Goal: Task Accomplishment & Management: Complete application form

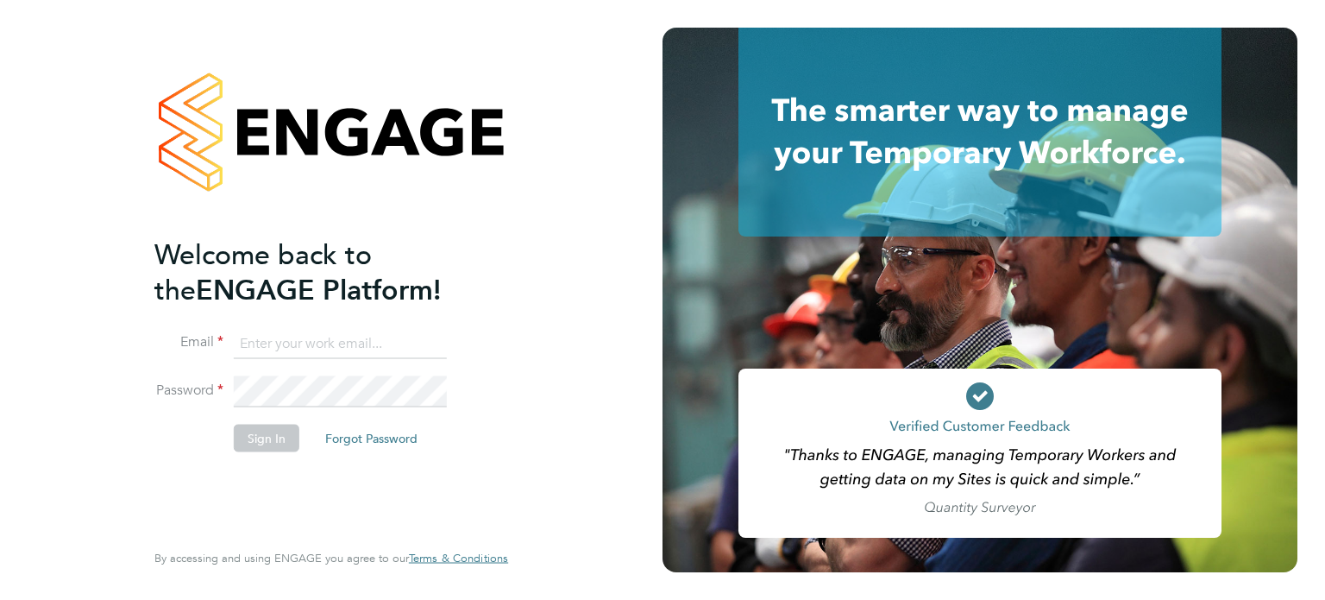
type input "[EMAIL_ADDRESS][DOMAIN_NAME]"
click at [273, 446] on button "Sign In" at bounding box center [267, 438] width 66 height 28
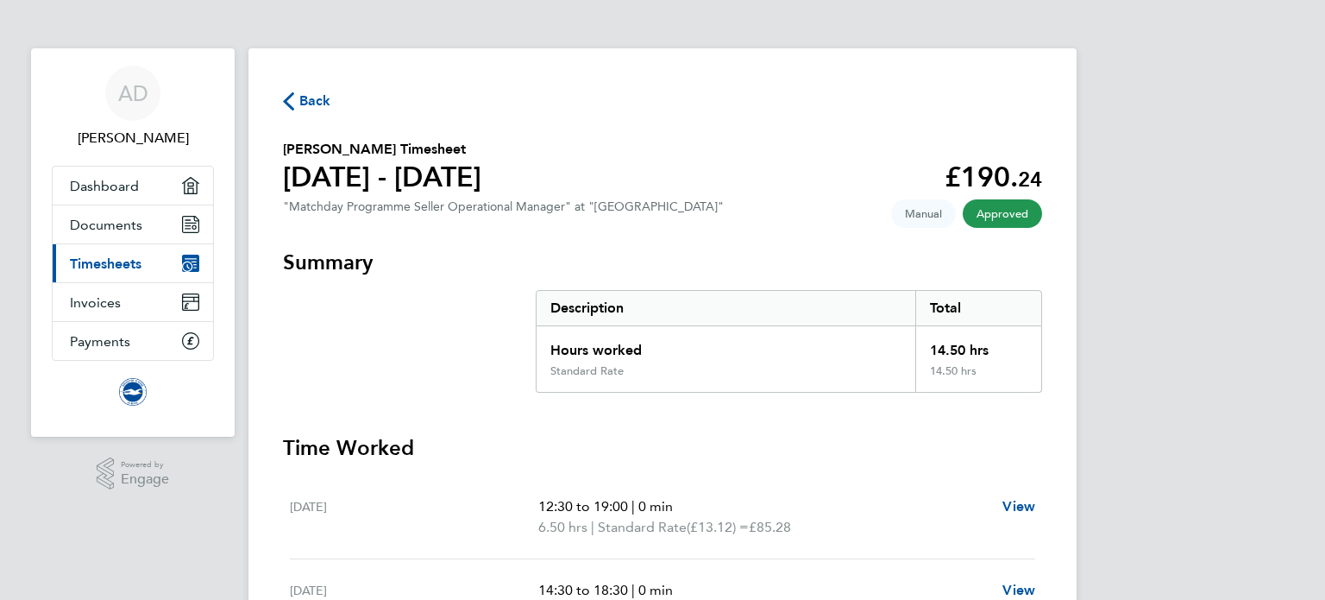
click at [129, 263] on span "Timesheets" at bounding box center [106, 263] width 72 height 16
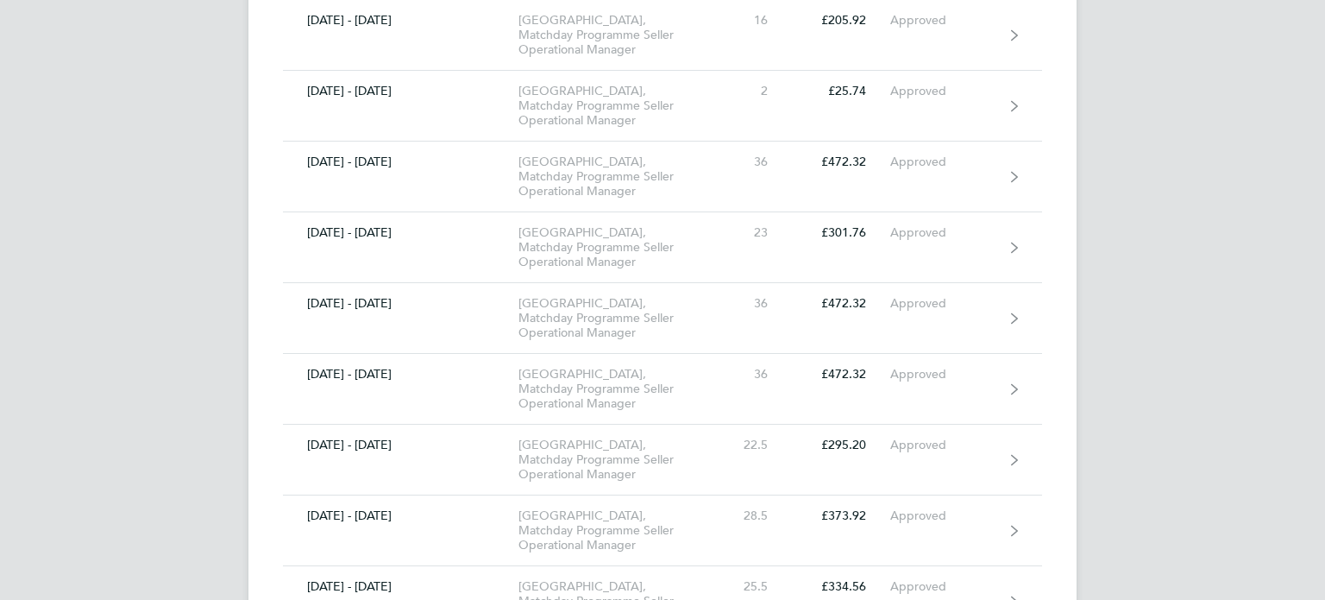
scroll to position [2588, 0]
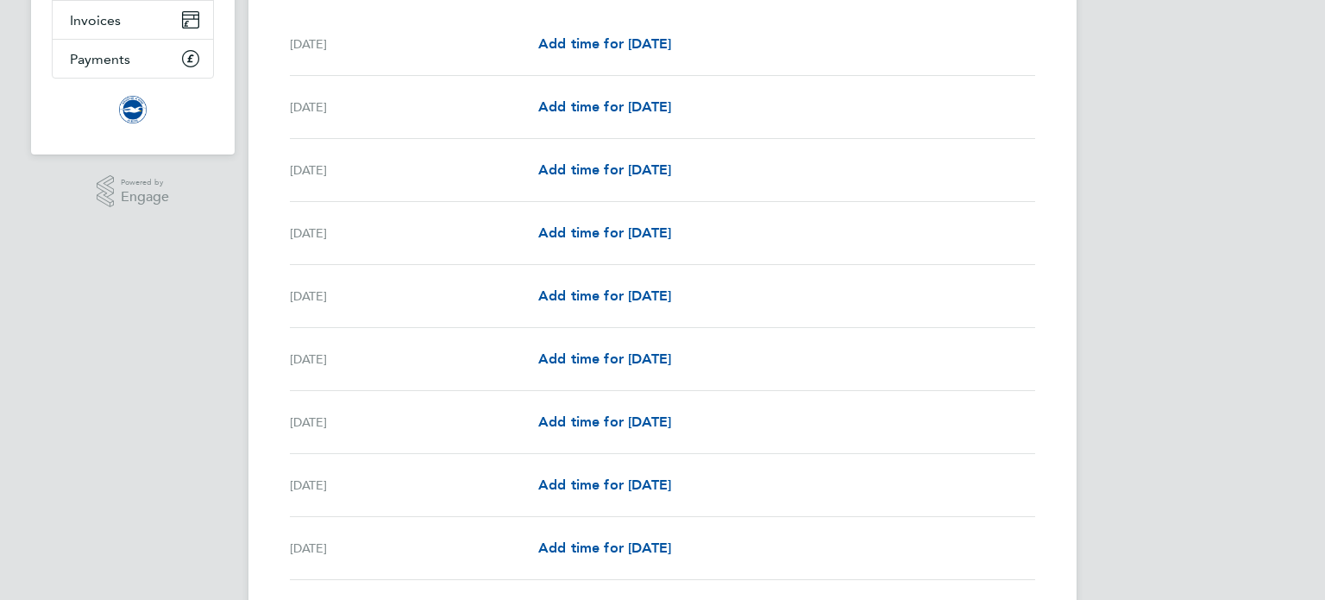
scroll to position [311, 0]
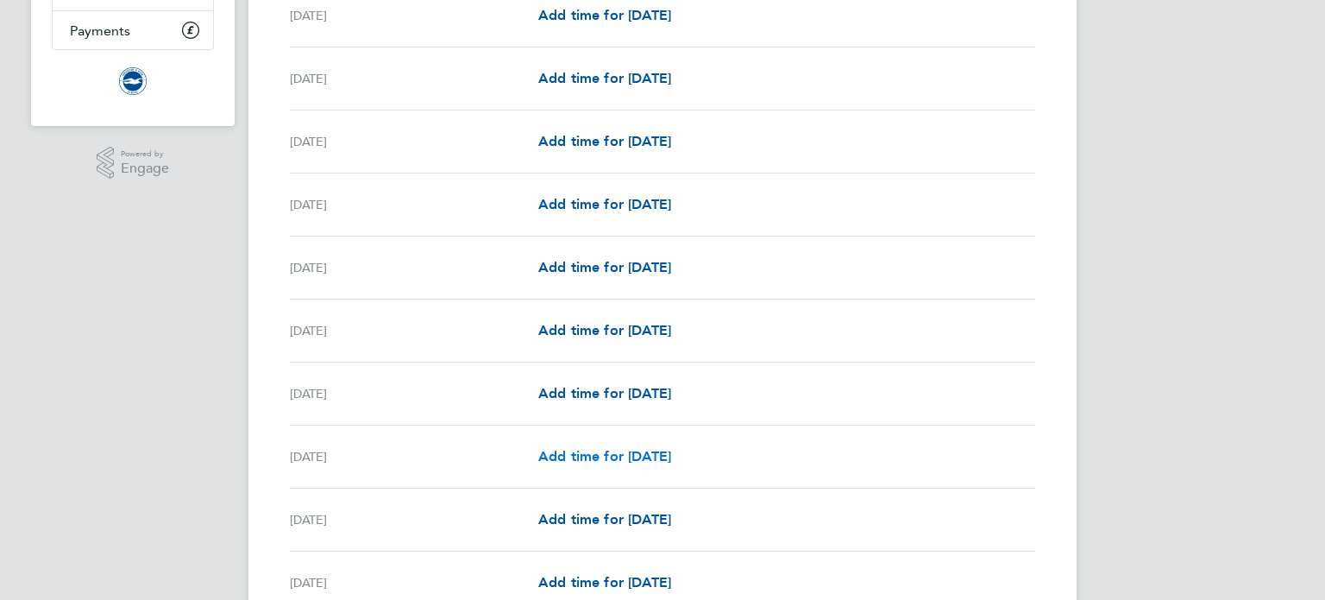
click at [619, 455] on span "Add time for [DATE]" at bounding box center [604, 456] width 133 height 16
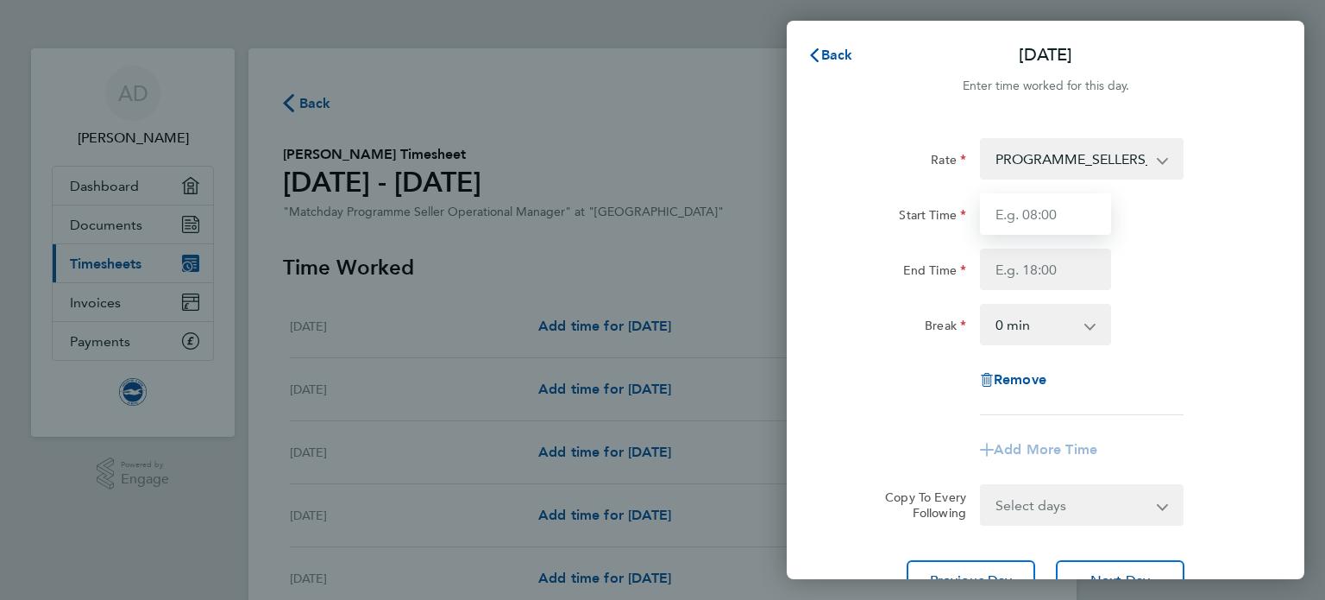
click at [1025, 217] on input "Start Time" at bounding box center [1045, 213] width 131 height 41
type input "12:00"
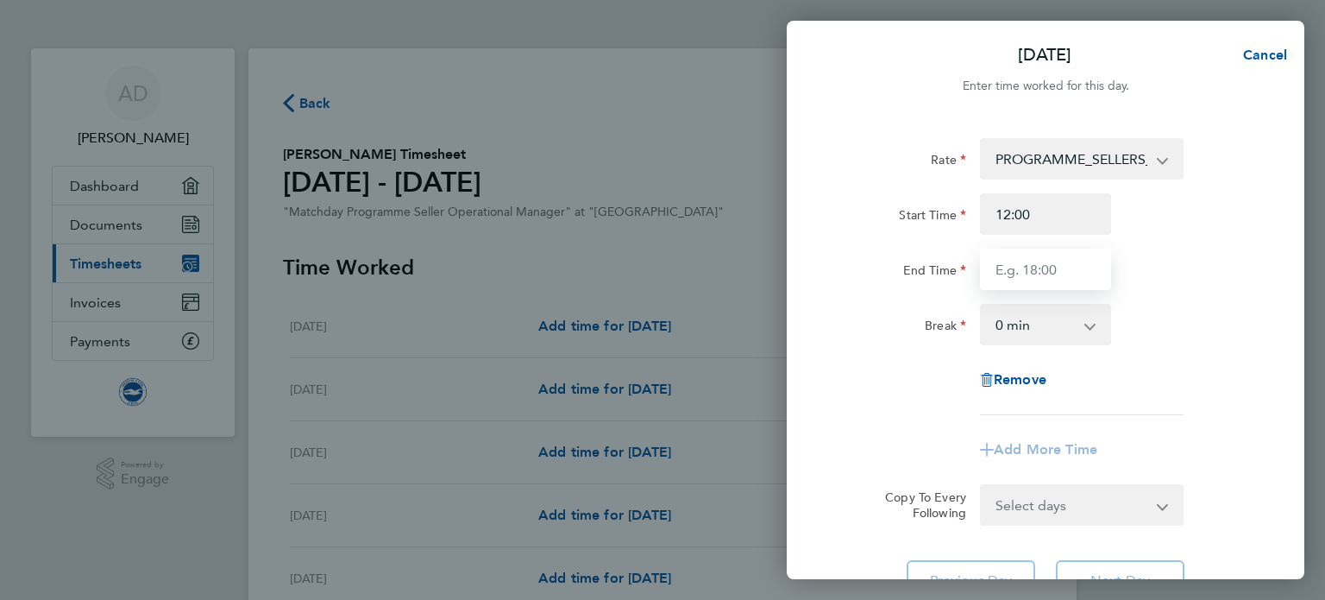
click at [1022, 271] on input "End Time" at bounding box center [1045, 268] width 131 height 41
type input "13:30"
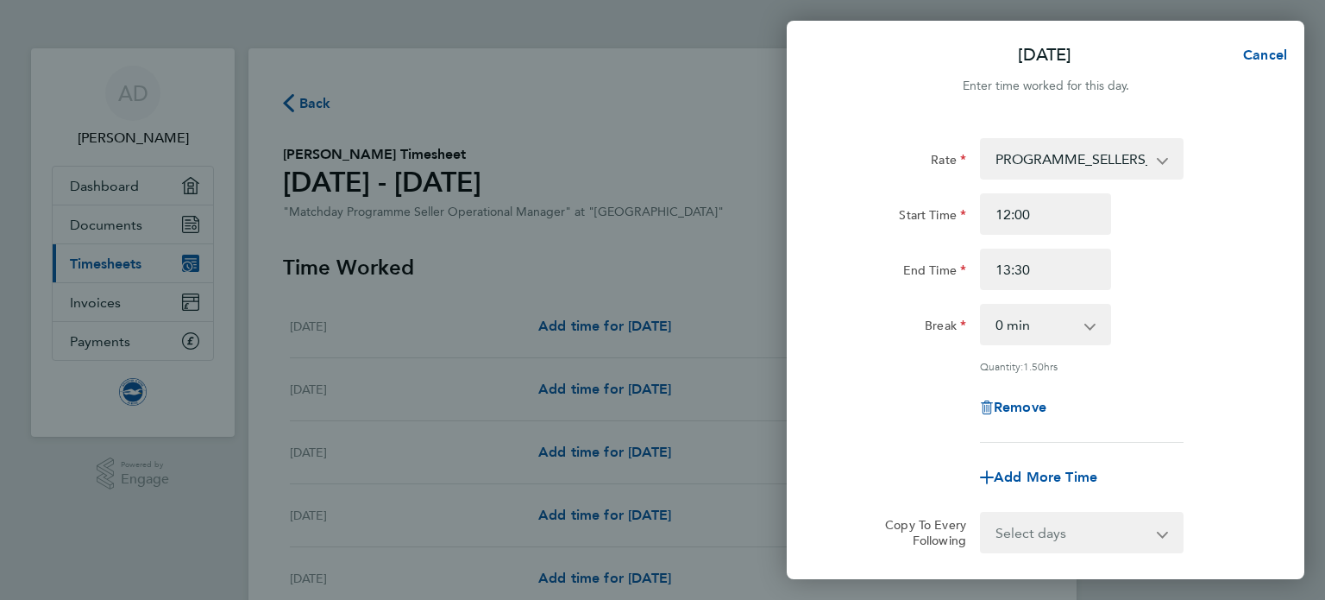
click at [892, 407] on div "Rate PROGRAMME_SELLERS_HOURS - 15.05 Start Time 12:00 End Time 13:30 Break 0 mi…" at bounding box center [1045, 290] width 421 height 305
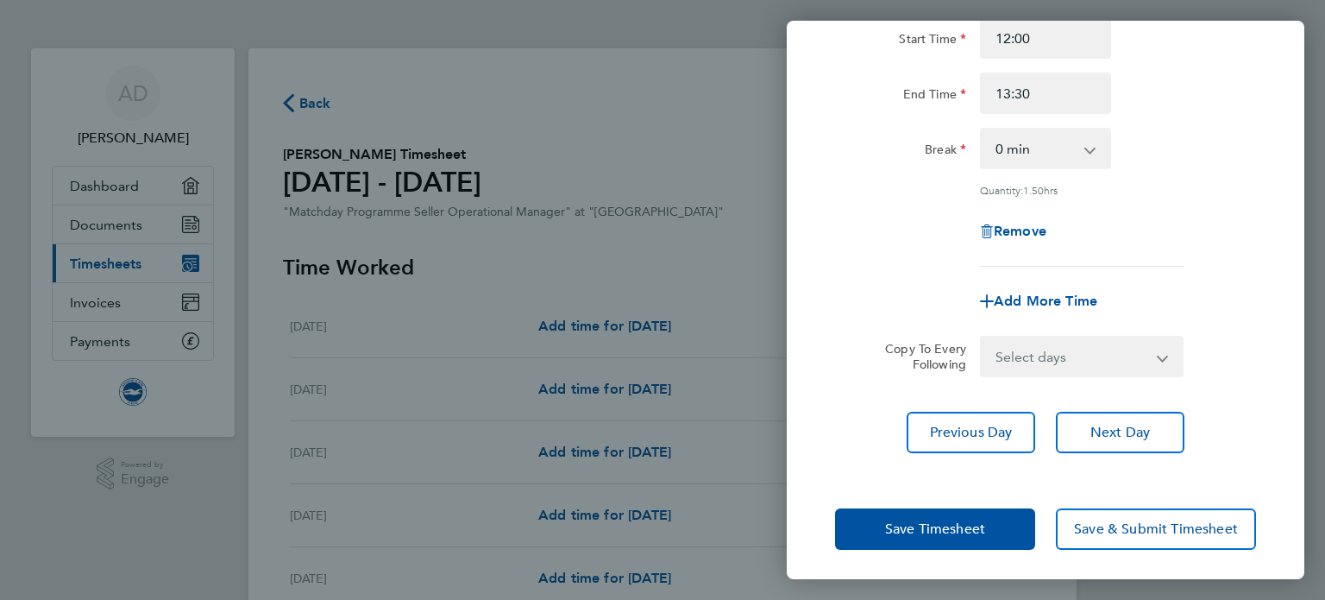
scroll to position [179, 0]
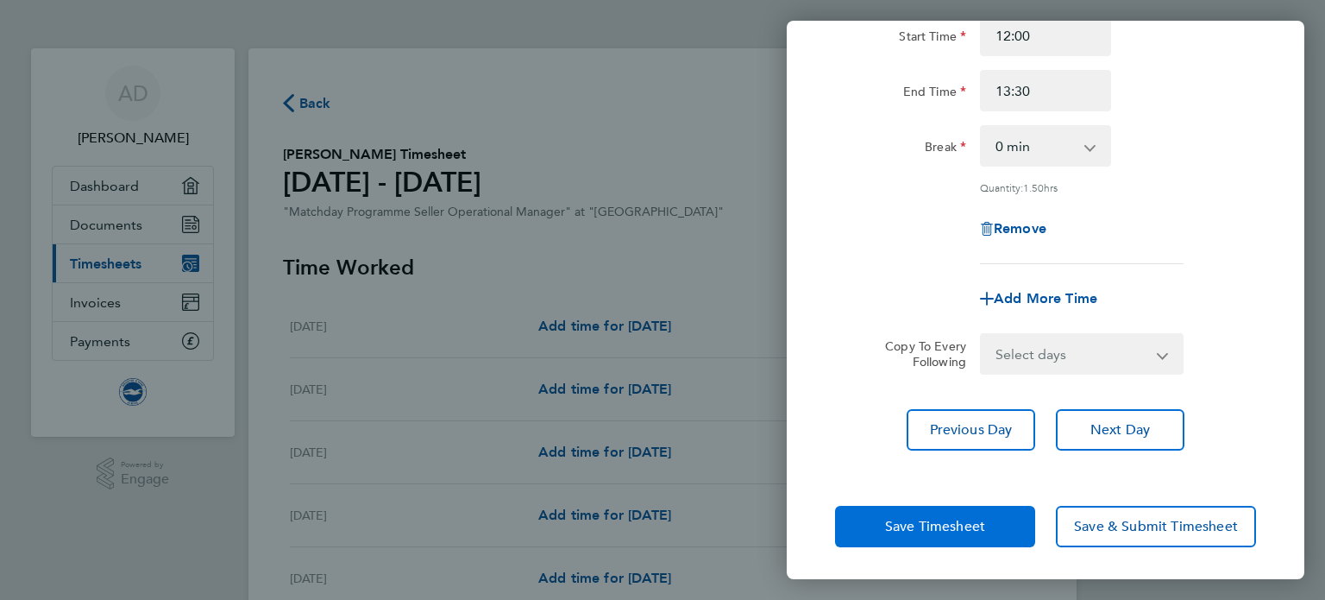
click at [957, 524] on span "Save Timesheet" at bounding box center [935, 526] width 100 height 17
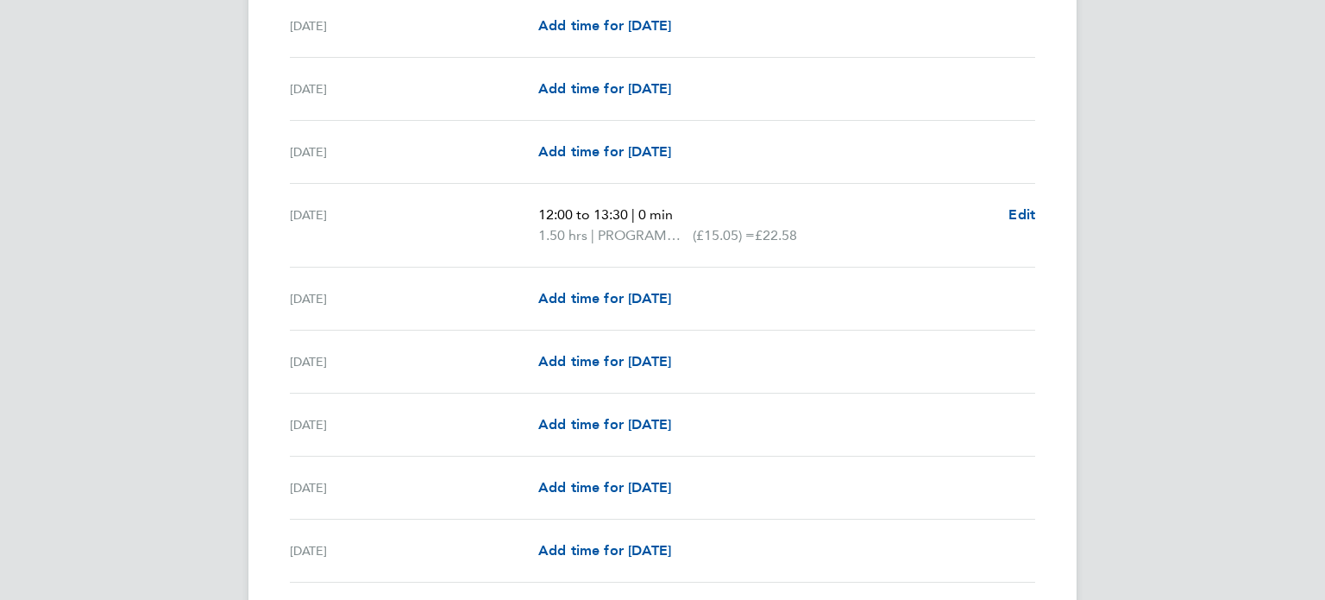
scroll to position [759, 0]
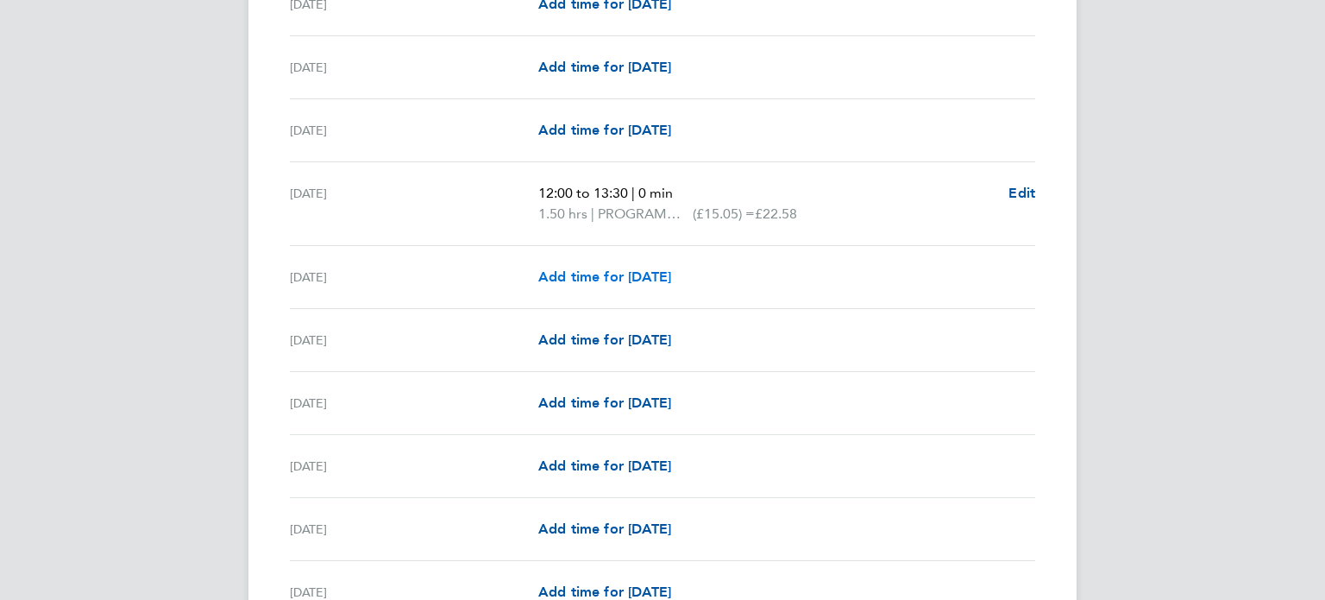
click at [594, 274] on span "Add time for Sat 09 Aug" at bounding box center [604, 276] width 133 height 16
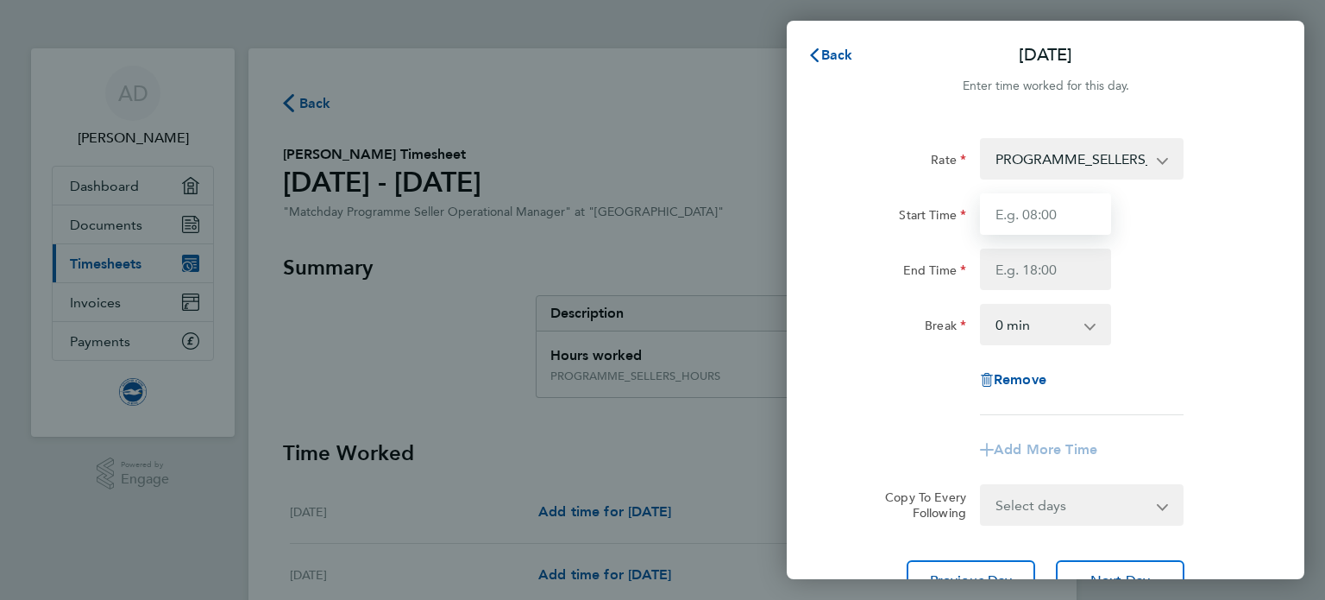
click at [1012, 220] on input "Start Time" at bounding box center [1045, 213] width 131 height 41
type input "14:00"
click at [997, 272] on input "End Time" at bounding box center [1045, 268] width 131 height 41
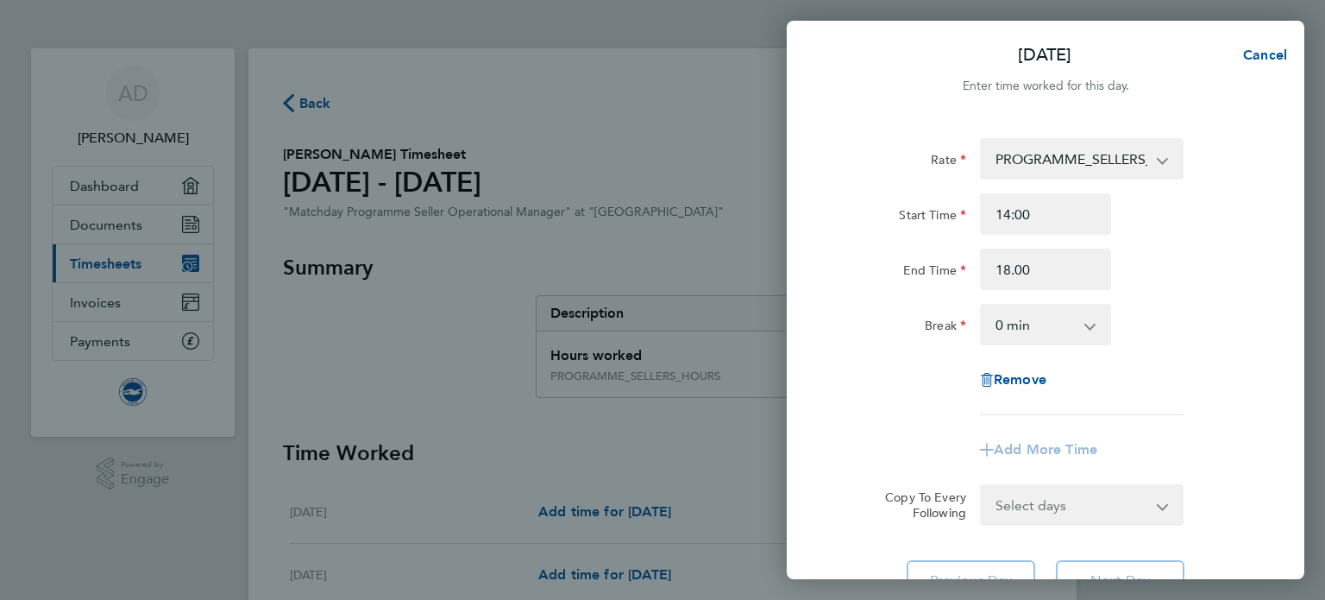
type input "18:00"
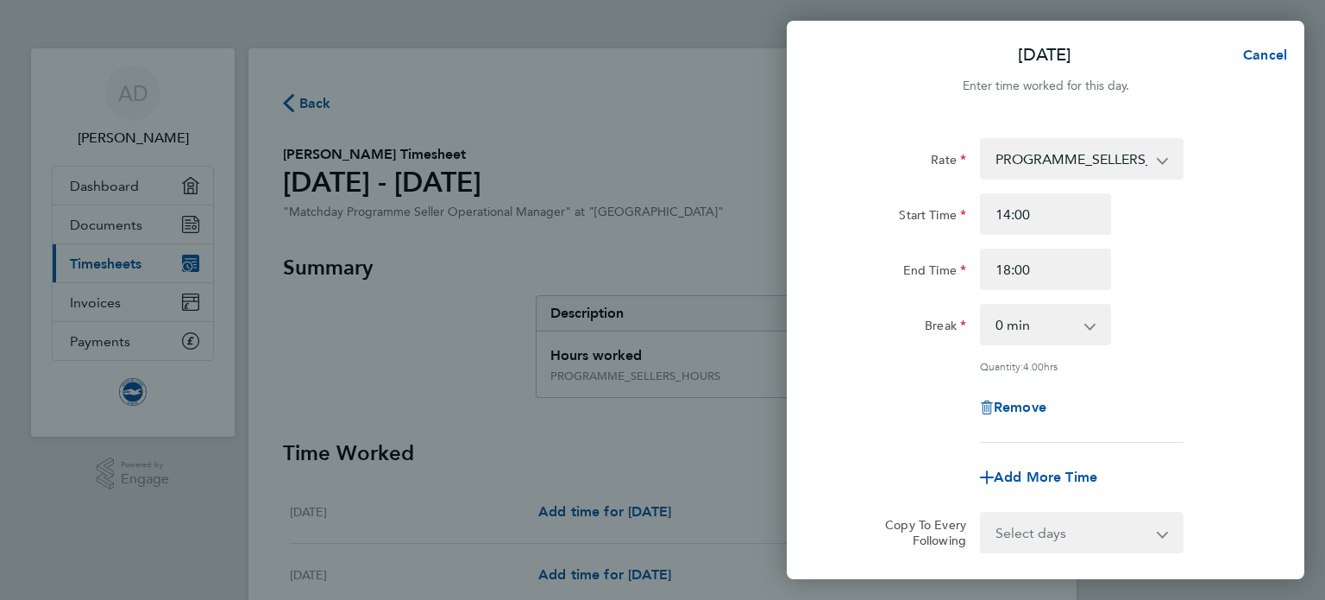
click at [880, 361] on div "Rate PROGRAMME_SELLERS_HOURS - 15.05 Start Time 14:00 End Time 18:00 Break 0 mi…" at bounding box center [1045, 290] width 421 height 305
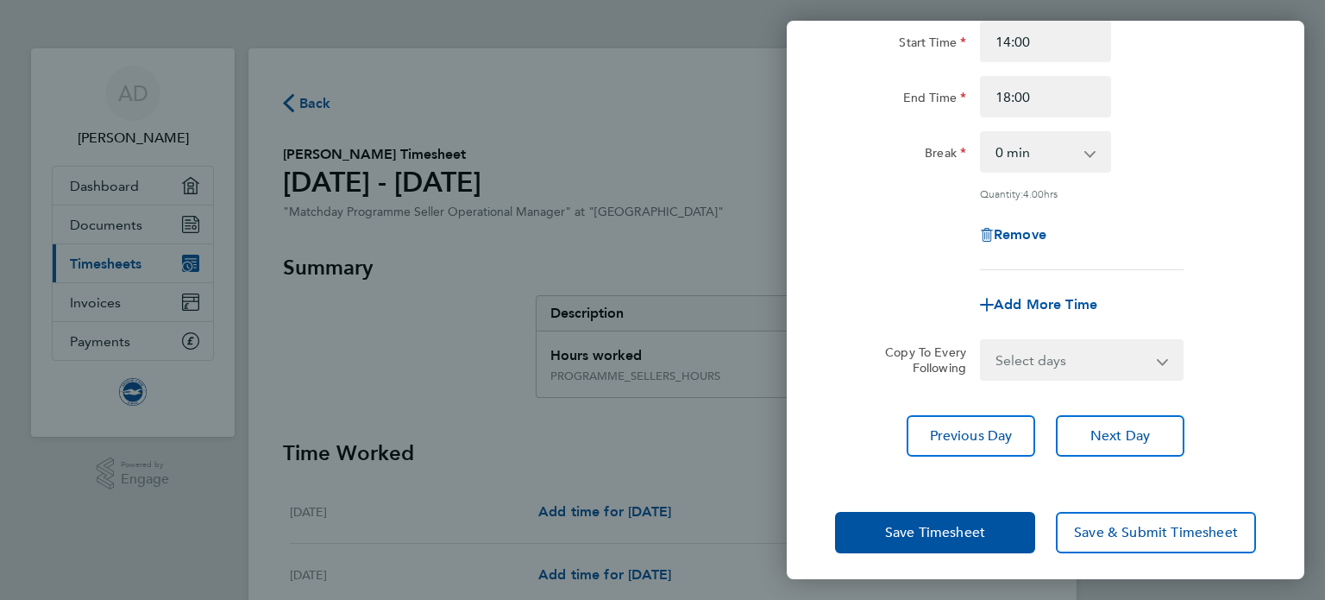
scroll to position [179, 0]
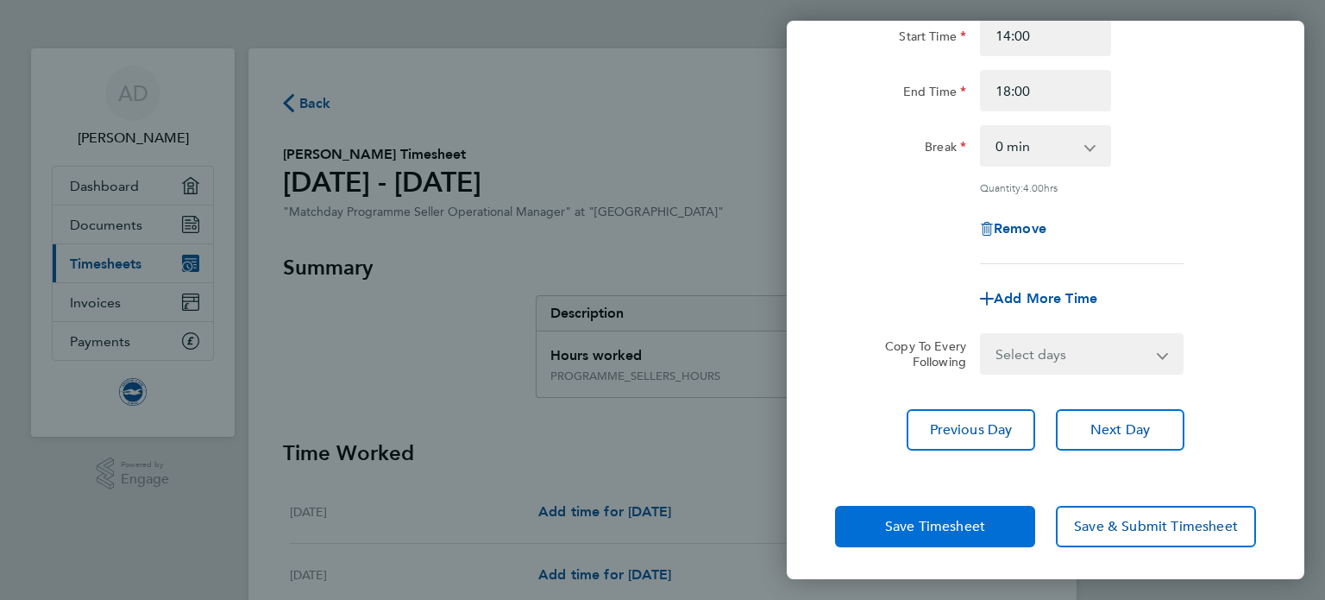
click at [961, 519] on span "Save Timesheet" at bounding box center [935, 526] width 100 height 17
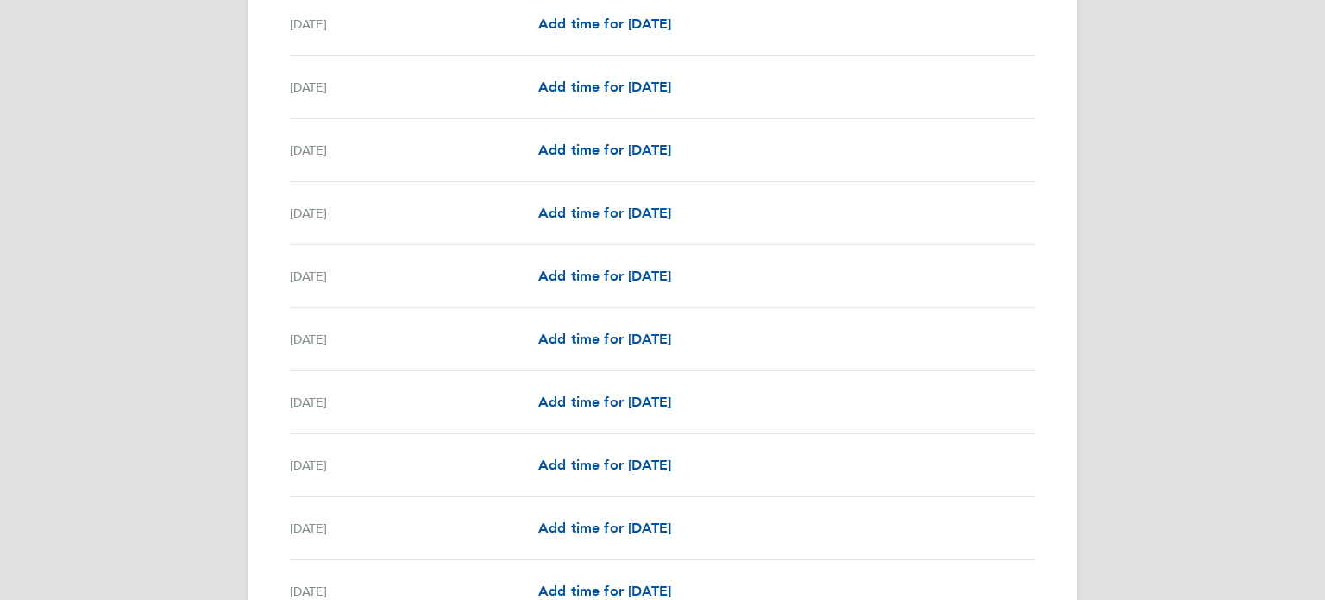
scroll to position [1346, 0]
click at [647, 87] on span "Add time for Fri 15 Aug" at bounding box center [604, 88] width 133 height 16
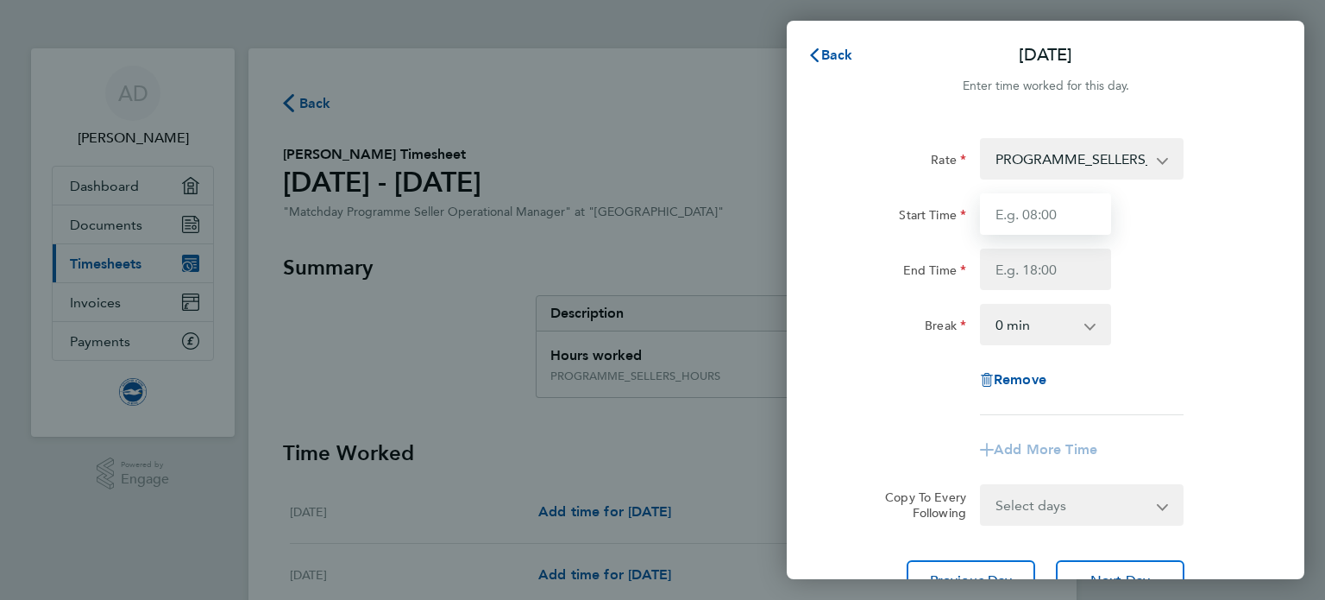
click at [1009, 210] on input "Start Time" at bounding box center [1045, 213] width 131 height 41
type input "10:00"
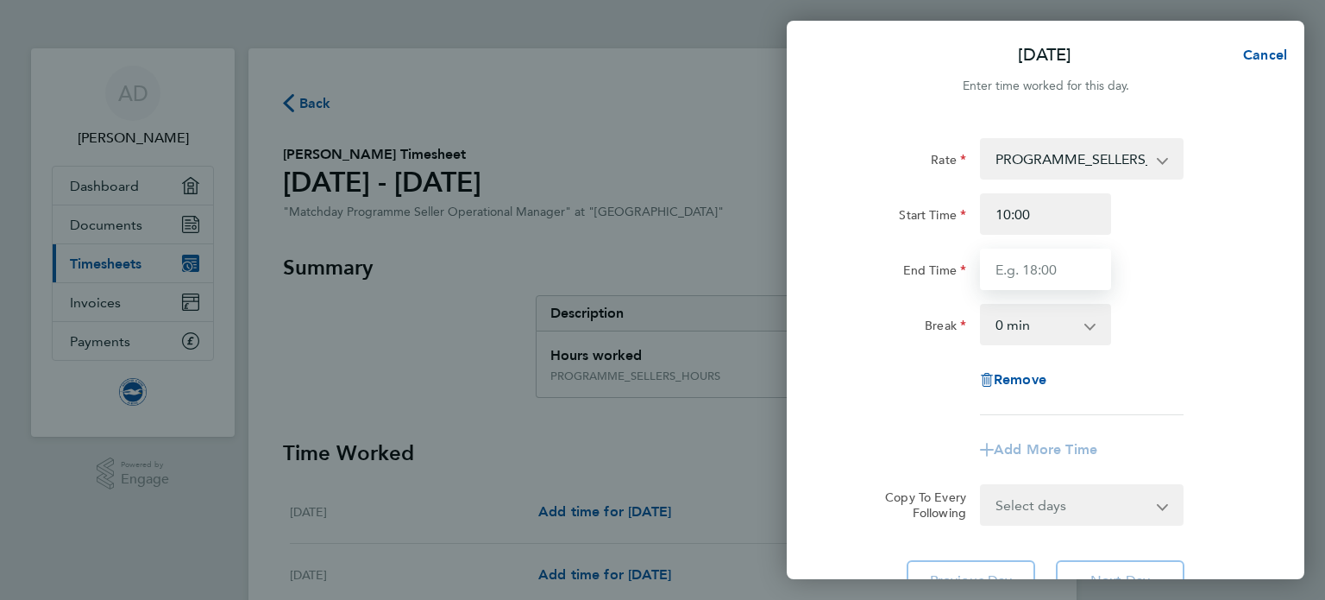
click at [1009, 272] on input "End Time" at bounding box center [1045, 268] width 131 height 41
type input "14:00"
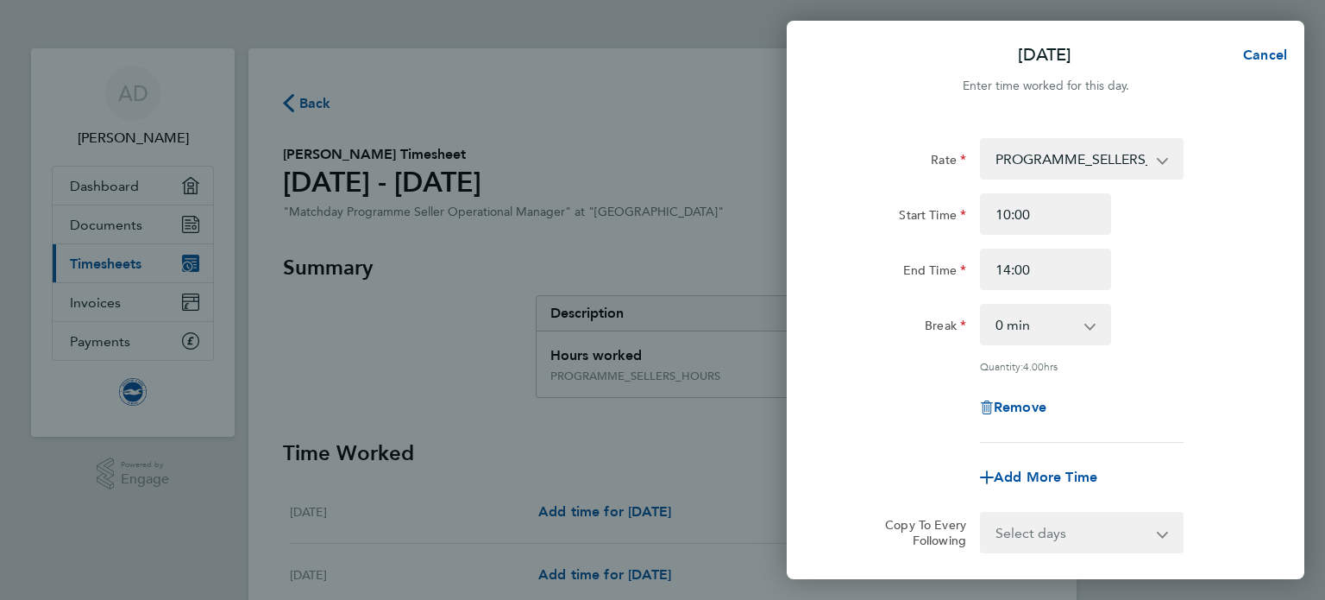
click at [867, 399] on div "Remove" at bounding box center [1045, 407] width 435 height 41
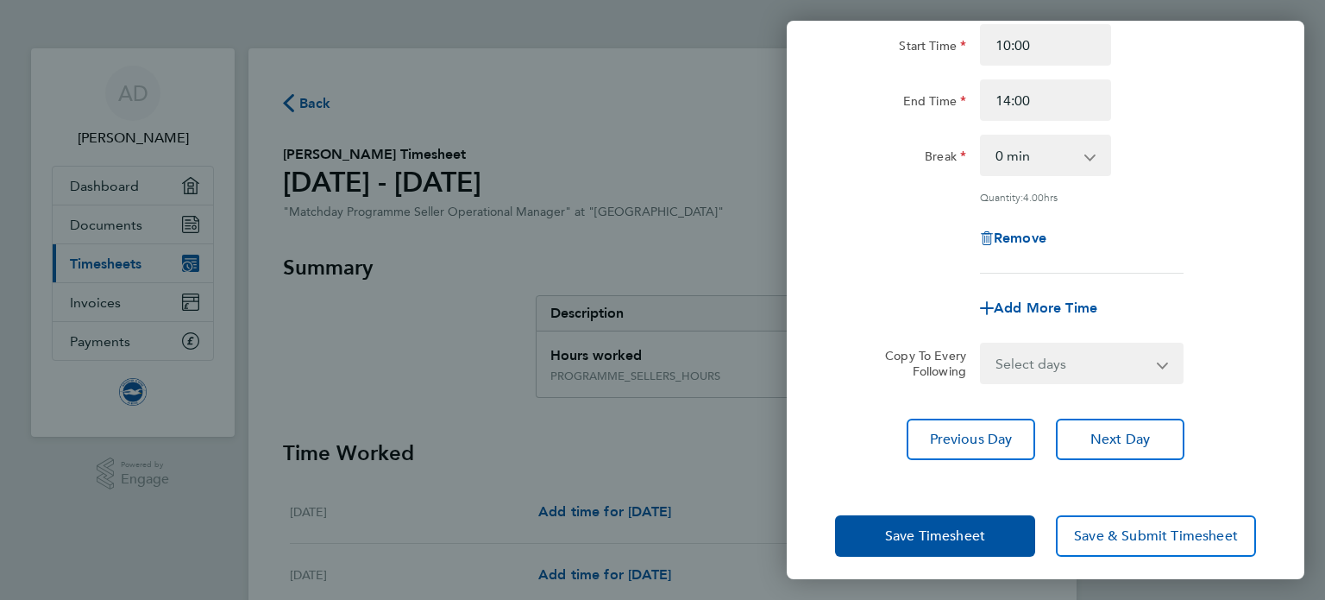
scroll to position [179, 0]
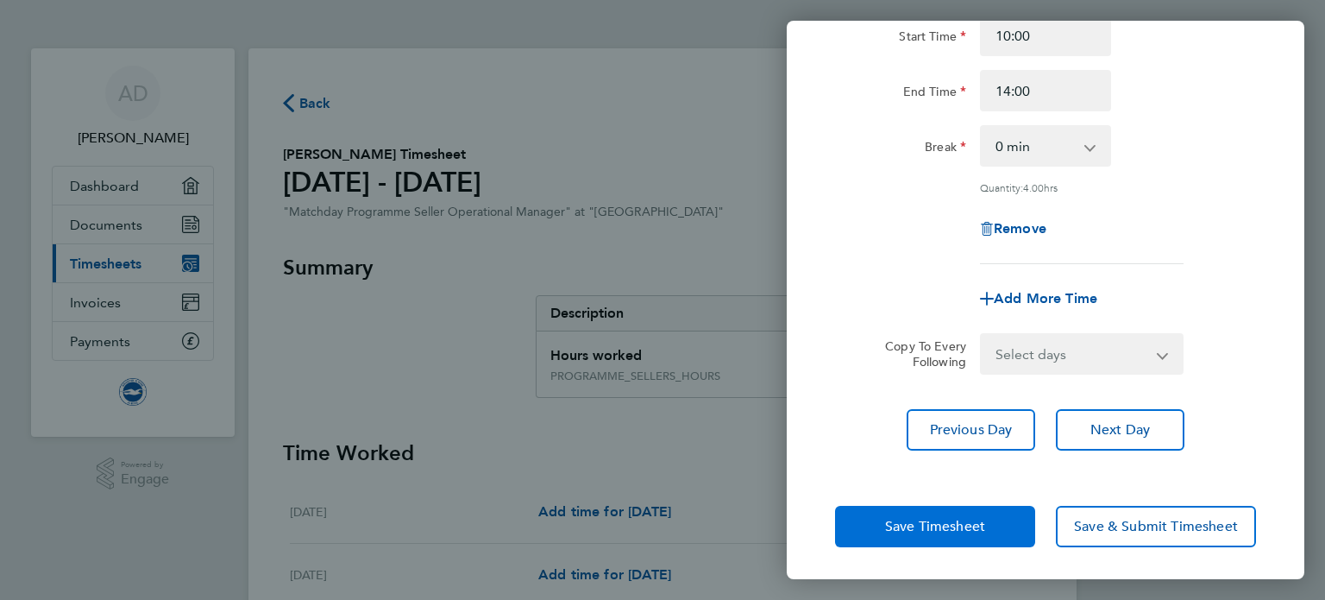
click at [927, 524] on span "Save Timesheet" at bounding box center [935, 526] width 100 height 17
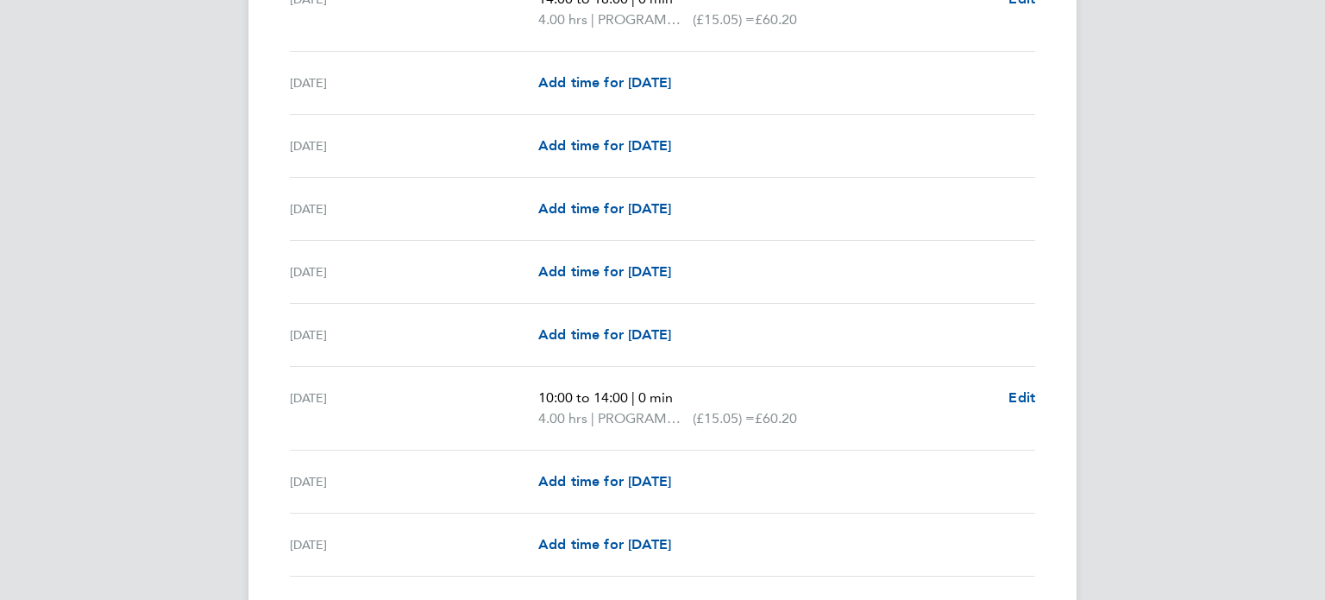
scroll to position [1070, 0]
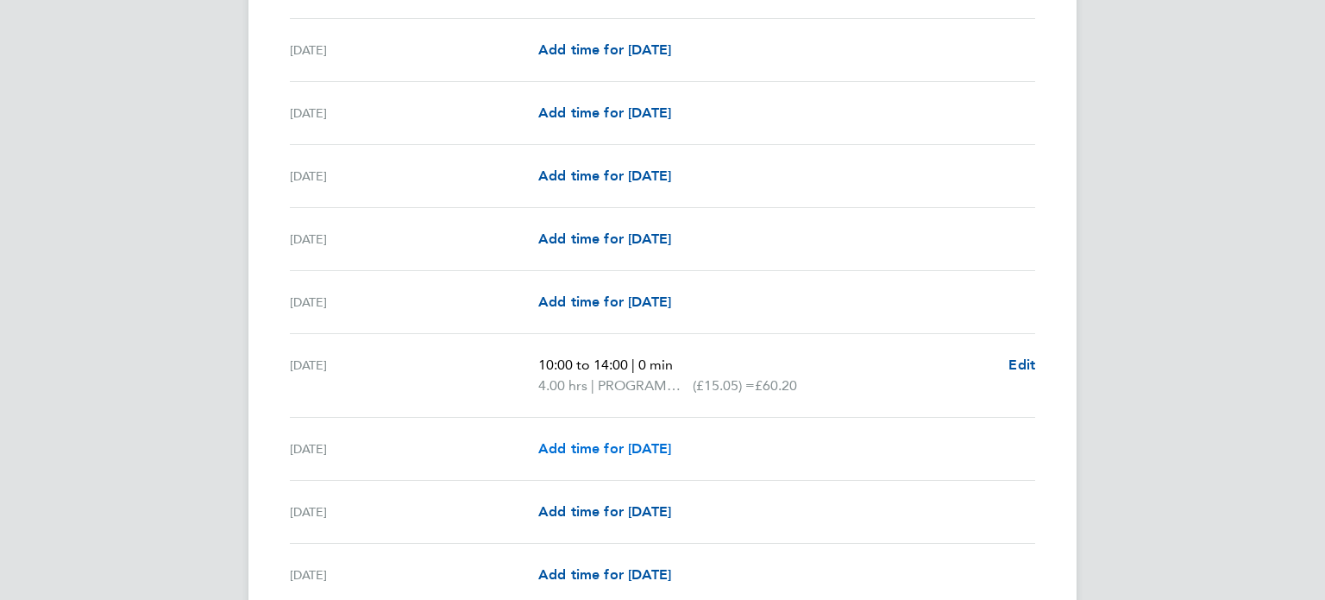
click at [617, 453] on span "Add time for Sat 16 Aug" at bounding box center [604, 448] width 133 height 16
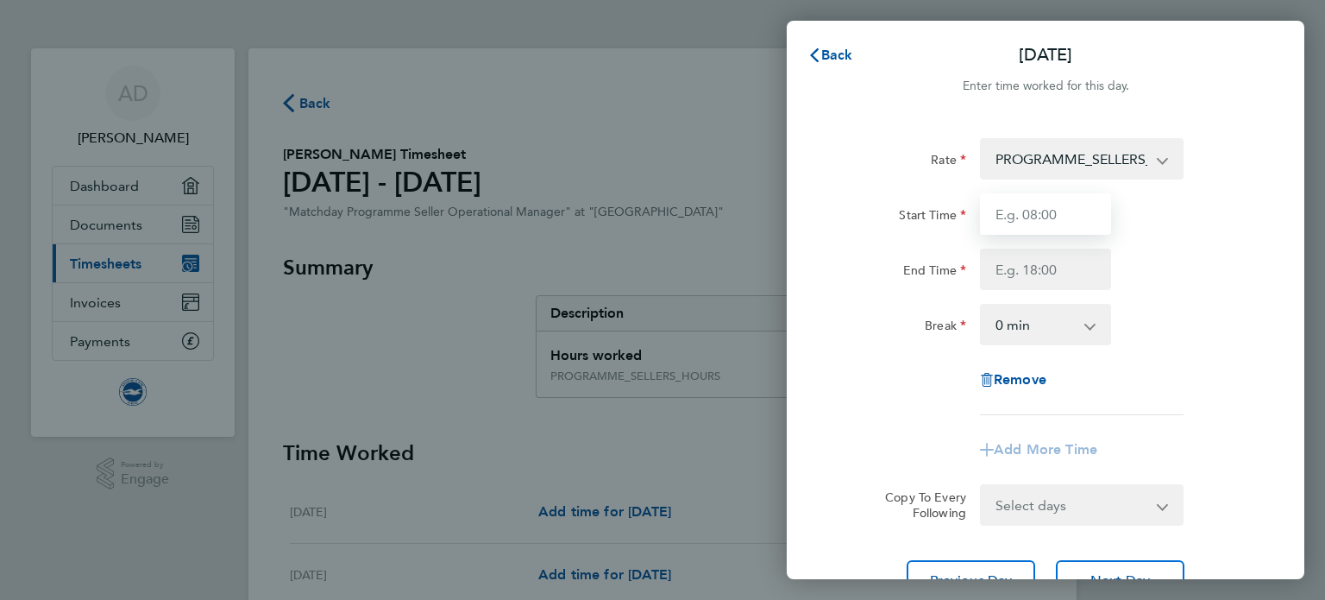
click at [1001, 213] on input "Start Time" at bounding box center [1045, 213] width 131 height 41
type input "10:30"
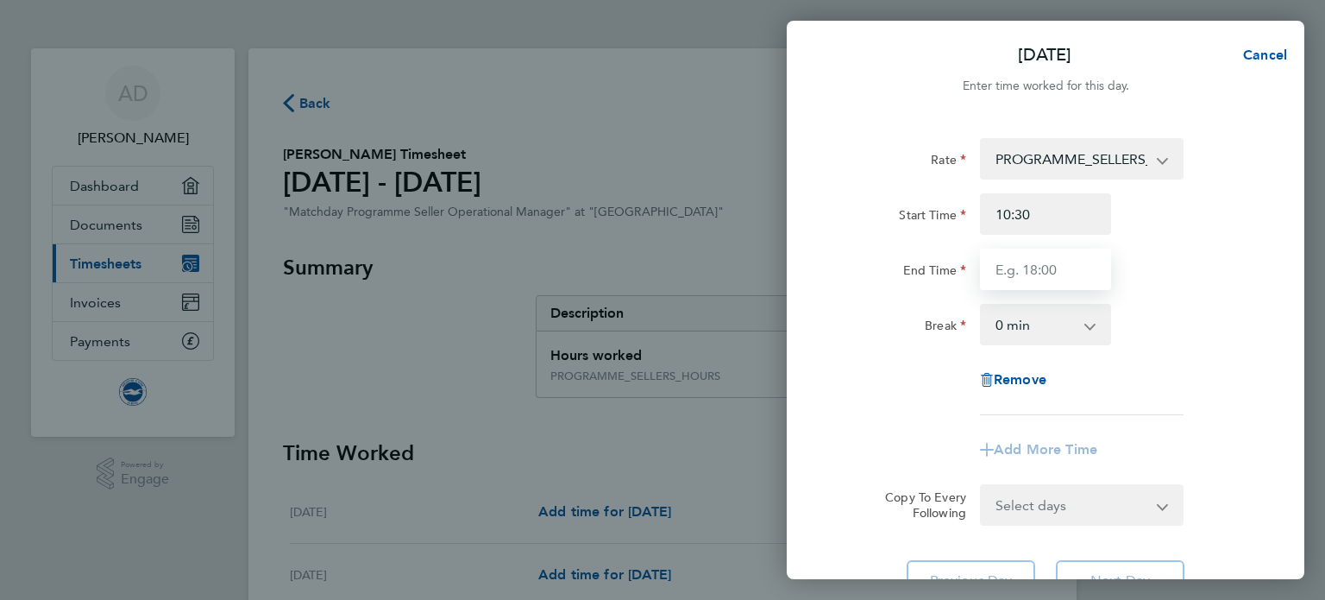
click at [1008, 272] on input "End Time" at bounding box center [1045, 268] width 131 height 41
type input "16:00"
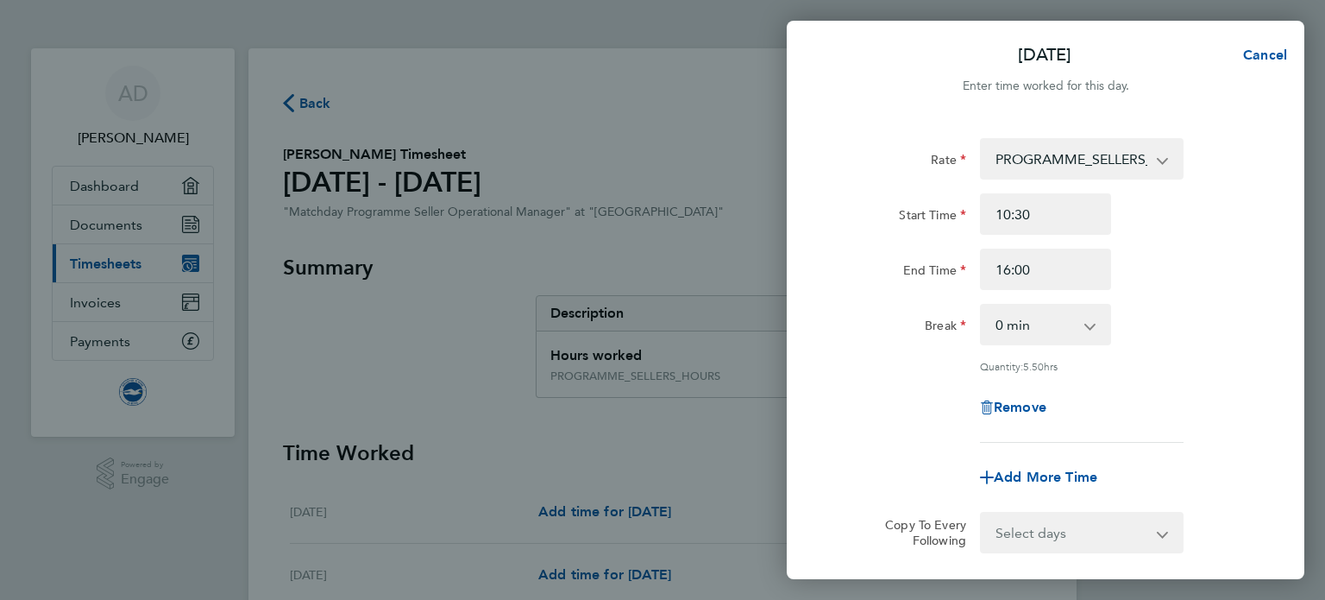
click at [852, 396] on div "Remove" at bounding box center [1045, 407] width 435 height 41
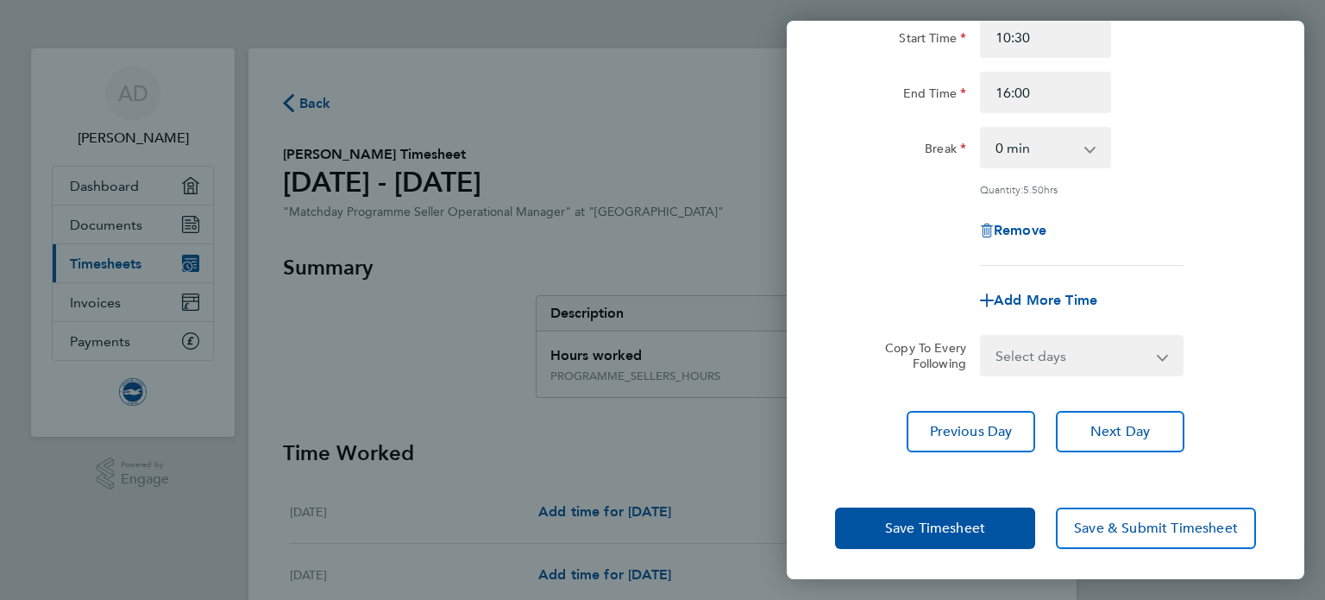
scroll to position [179, 0]
click at [949, 525] on span "Save Timesheet" at bounding box center [935, 526] width 100 height 17
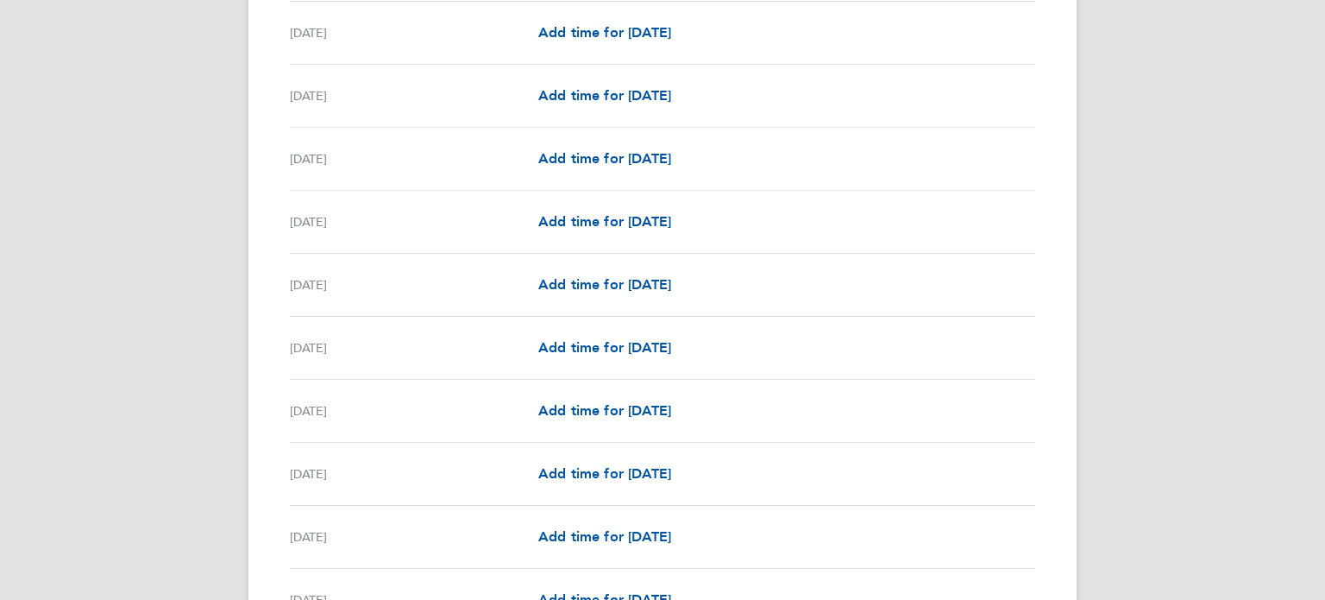
scroll to position [1864, 0]
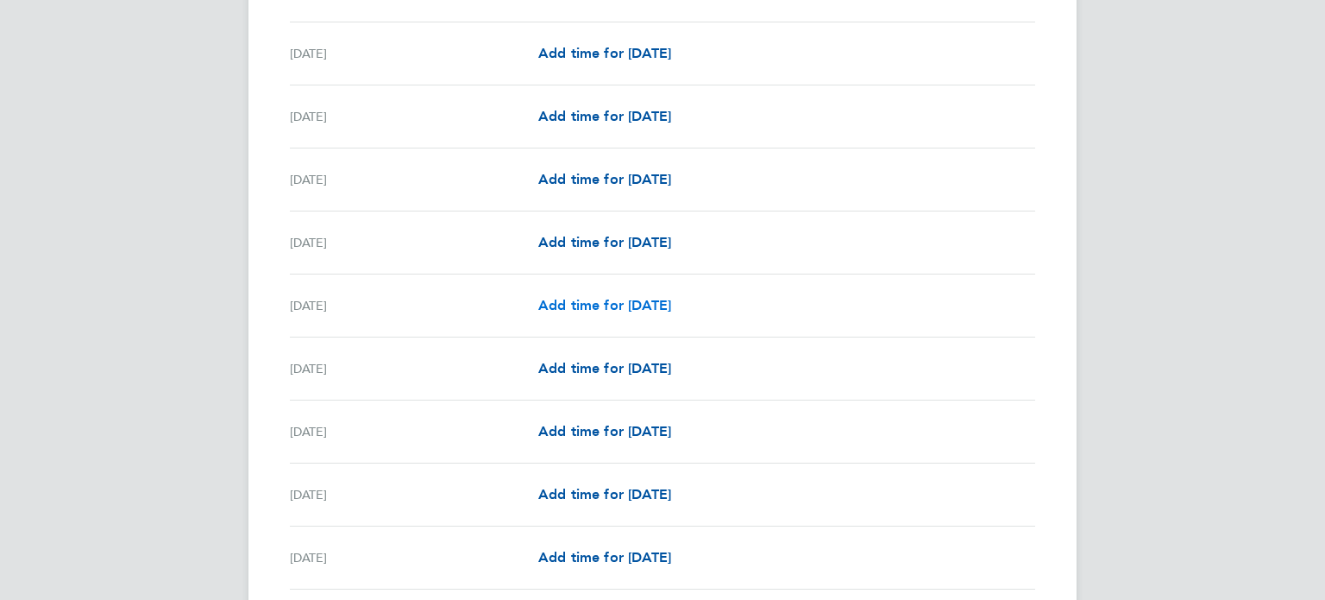
click at [612, 306] on span "Add time for Tue 26 Aug" at bounding box center [604, 305] width 133 height 16
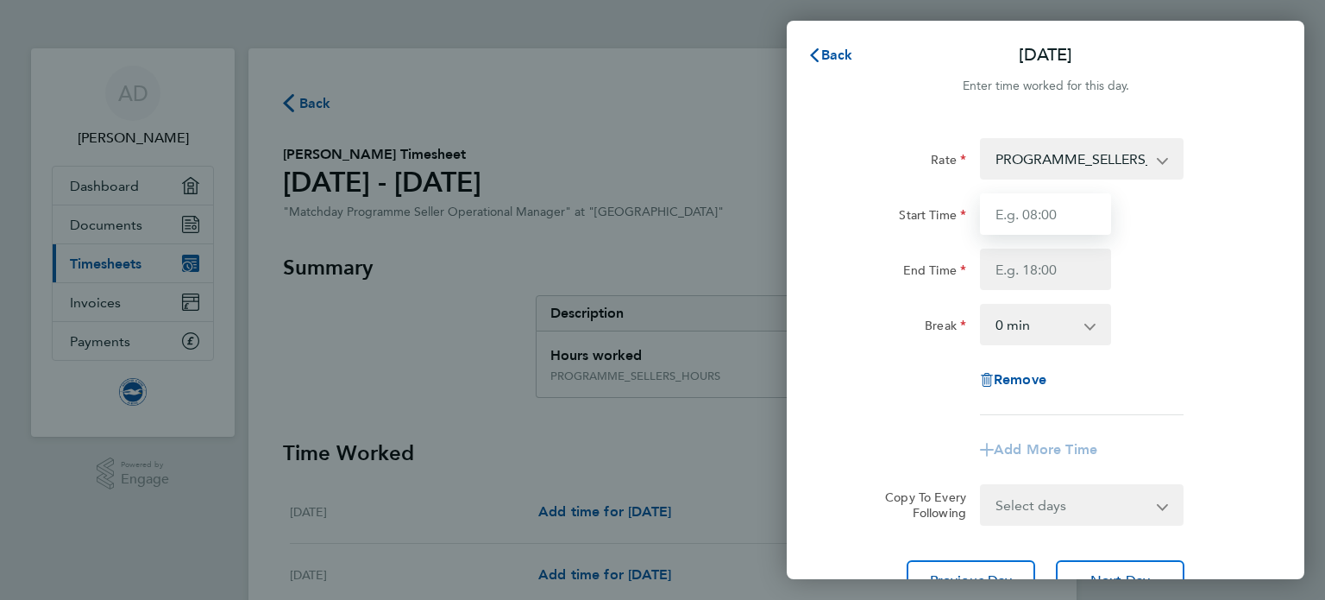
click at [1009, 206] on input "Start Time" at bounding box center [1045, 213] width 131 height 41
type input "11:00"
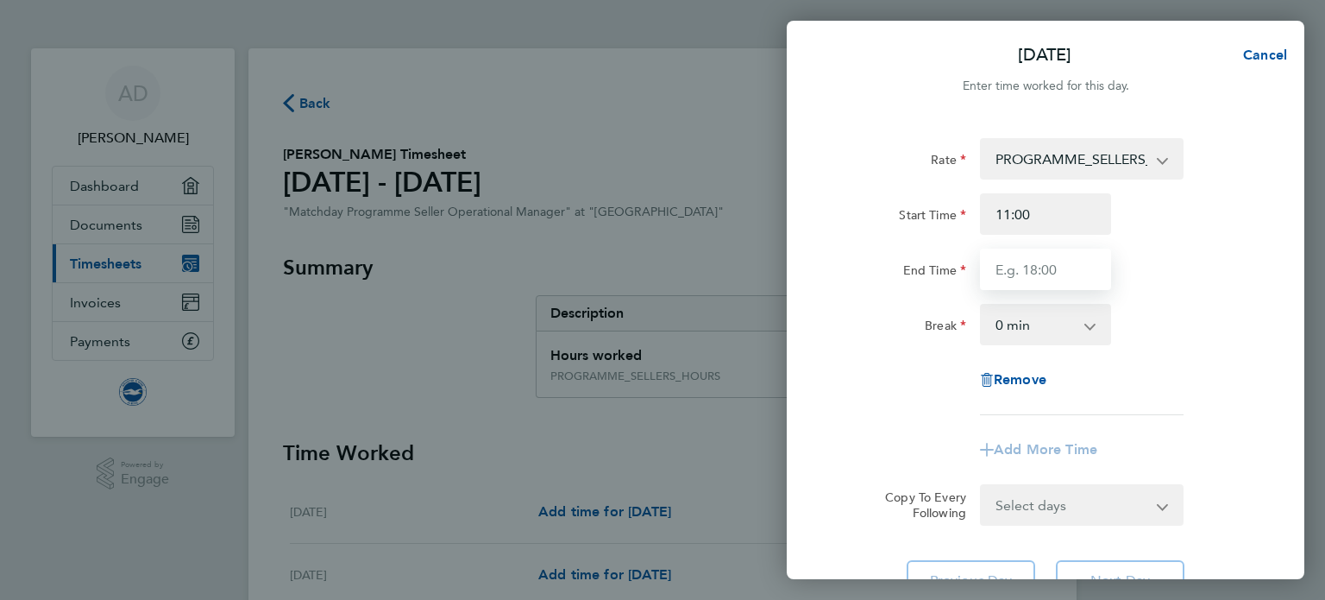
click at [1001, 265] on input "End Time" at bounding box center [1045, 268] width 131 height 41
type input "12:30"
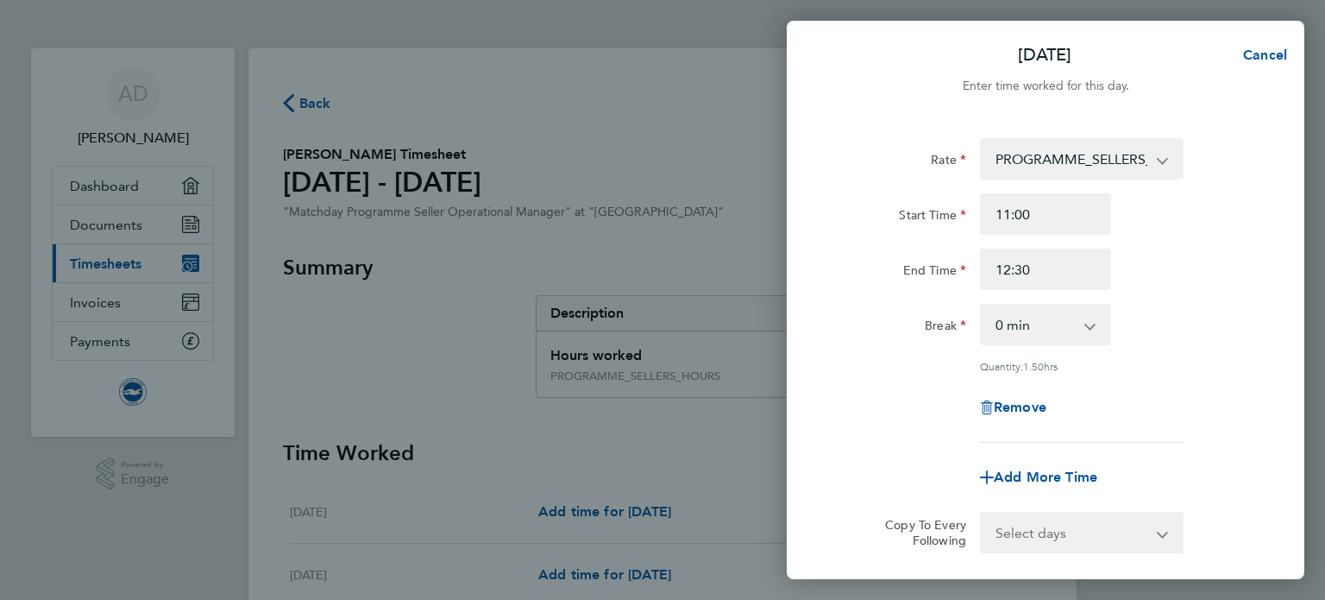
click at [856, 519] on div "Copy To Every Following Select days Day Weekday (Mon-Fri) Weekend (Sat-Sun) Wed…" at bounding box center [1045, 532] width 435 height 41
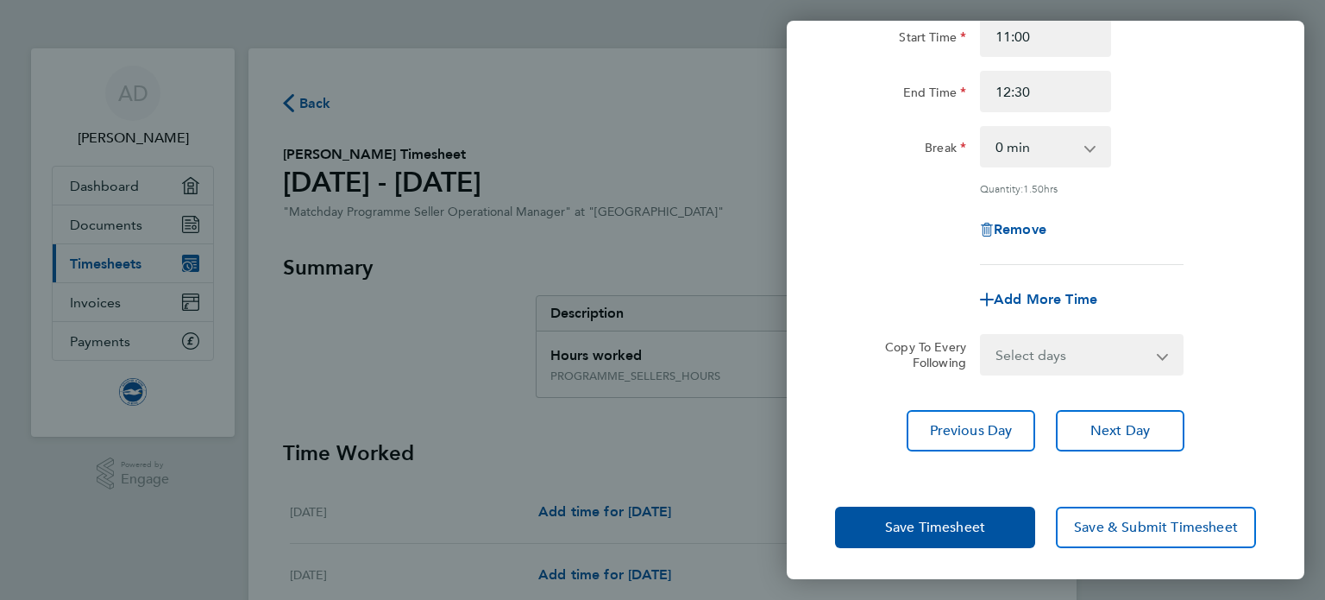
scroll to position [179, 0]
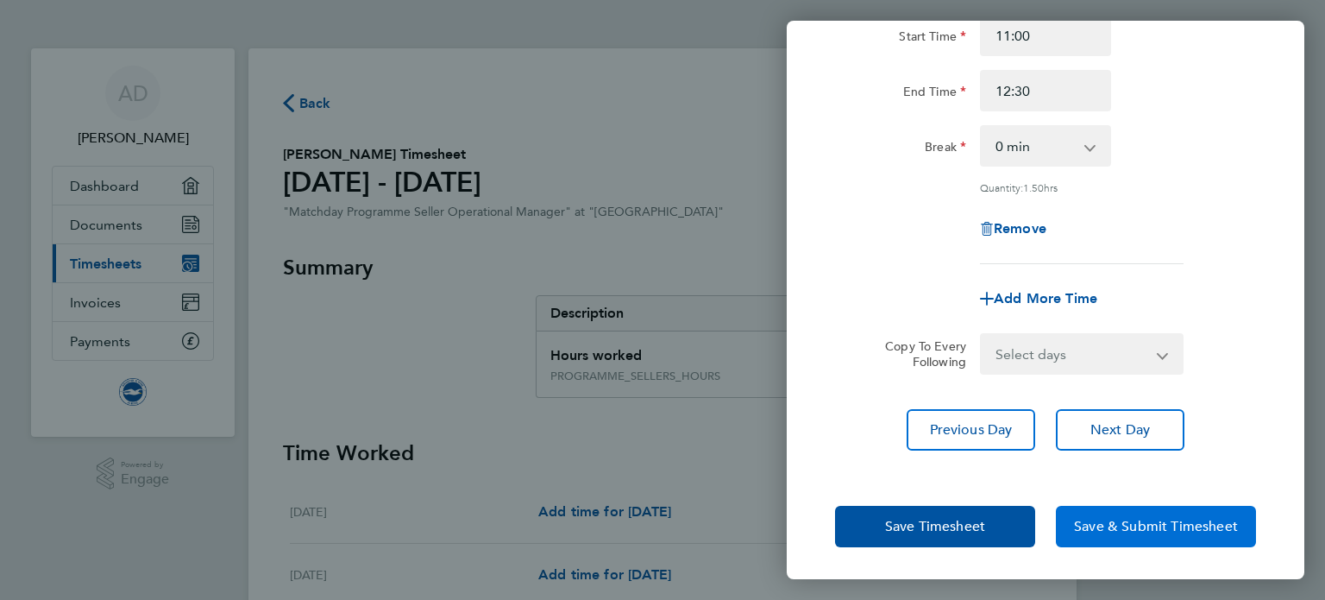
click at [1153, 532] on button "Save & Submit Timesheet" at bounding box center [1156, 526] width 200 height 41
